Goal: Find contact information: Find contact information

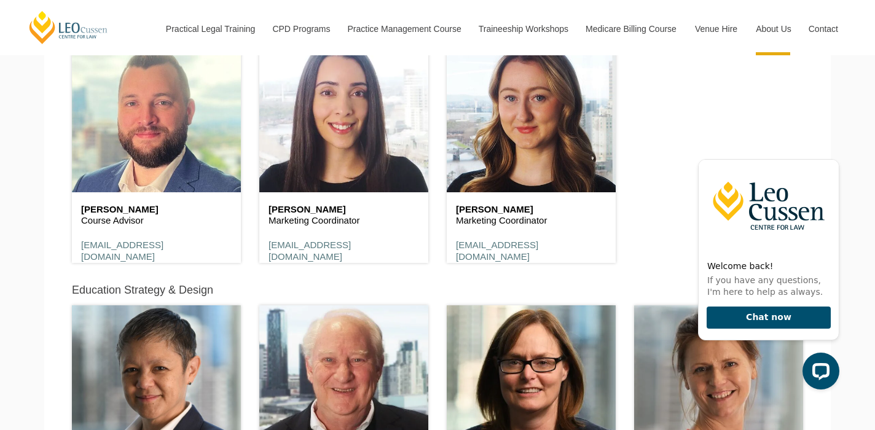
scroll to position [5481, 0]
